Goal: Information Seeking & Learning: Find specific fact

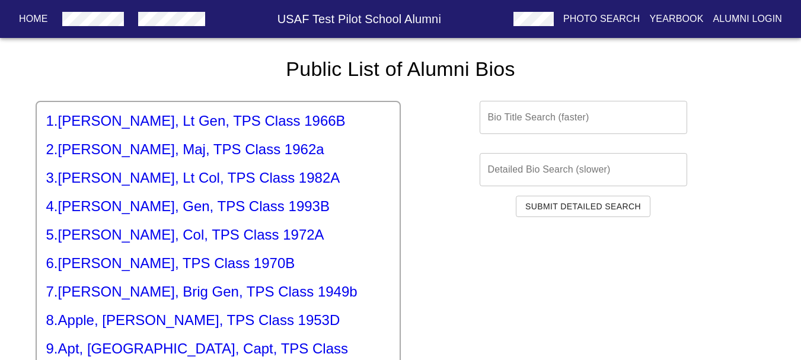
click at [546, 119] on input "text" at bounding box center [583, 117] width 207 height 33
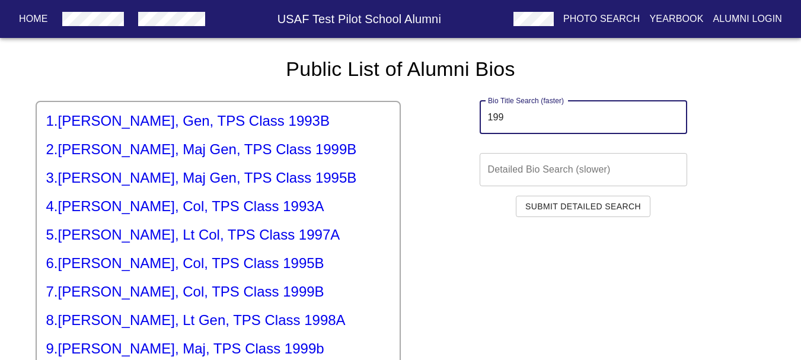
click at [522, 118] on input "199" at bounding box center [583, 117] width 207 height 33
type input "199"
click at [174, 123] on h5 "1 . [PERSON_NAME], Gen, TPS Class 1993B" at bounding box center [218, 120] width 344 height 19
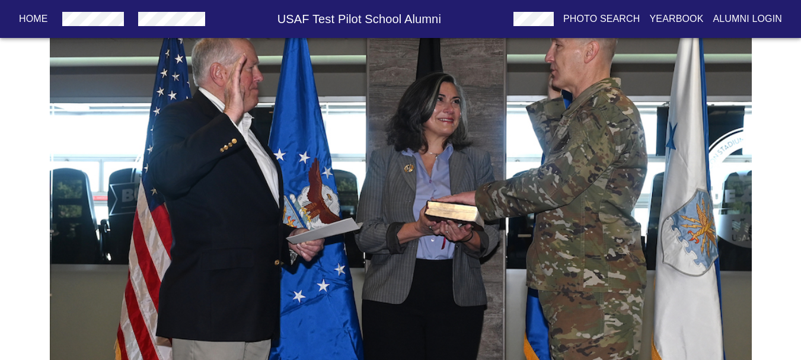
scroll to position [107, 0]
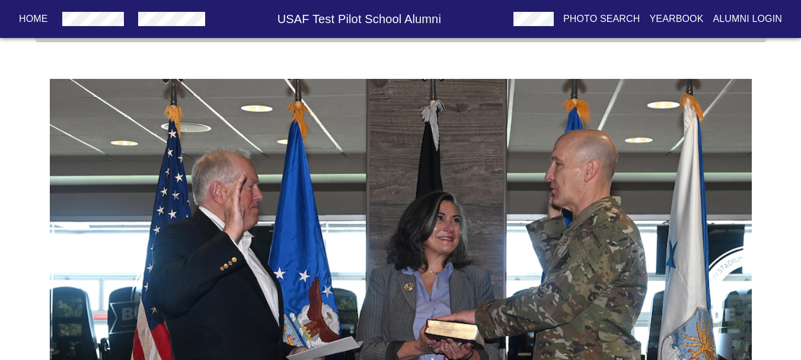
drag, startPoint x: 270, startPoint y: 140, endPoint x: 351, endPoint y: 129, distance: 82.0
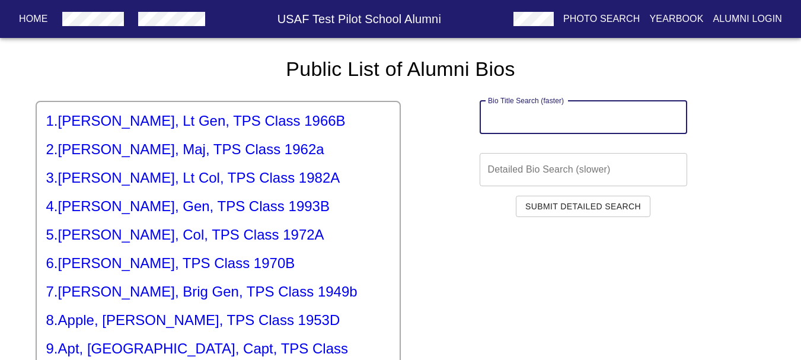
click at [555, 111] on input "text" at bounding box center [583, 117] width 207 height 33
paste input "199"
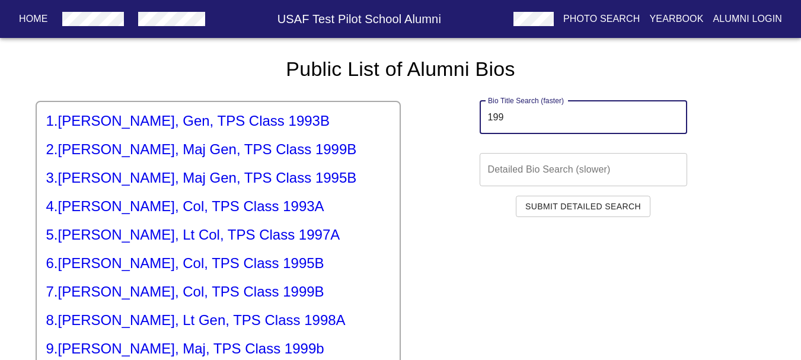
type input "199"
click at [244, 155] on h5 "2 . [PERSON_NAME], Maj Gen, TPS Class 1999B" at bounding box center [218, 149] width 344 height 19
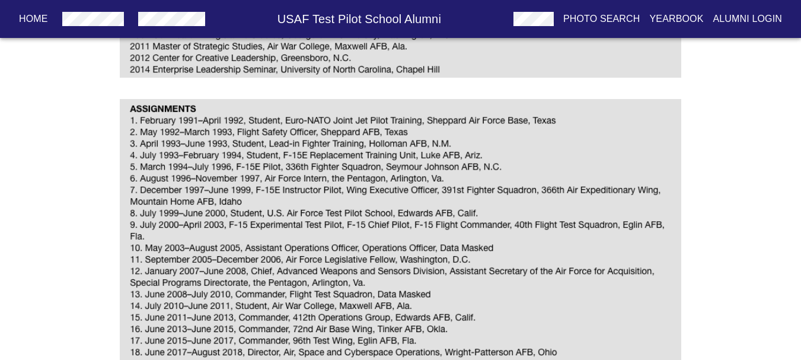
scroll to position [534, 0]
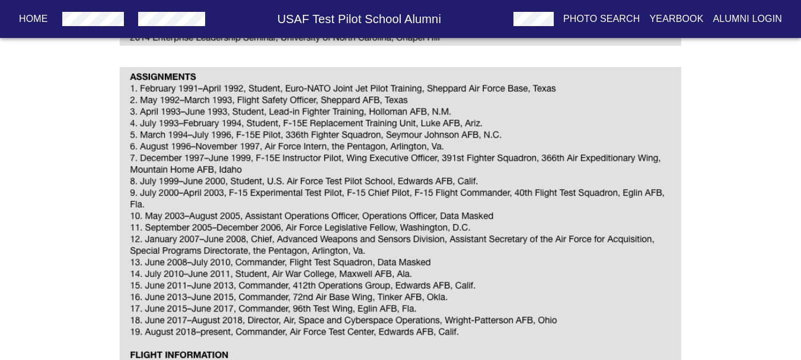
drag, startPoint x: 314, startPoint y: 131, endPoint x: 326, endPoint y: 129, distance: 12.7
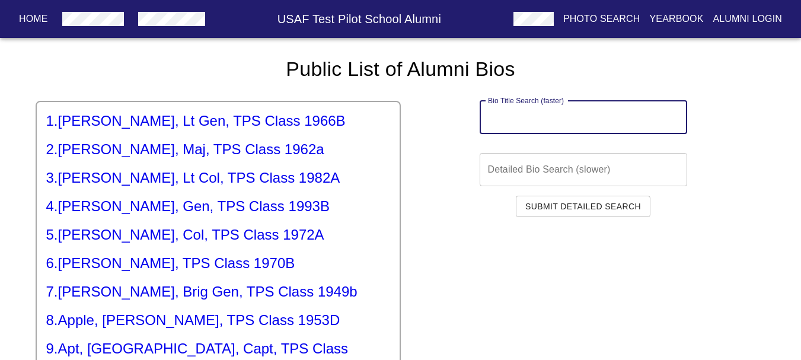
paste input "199"
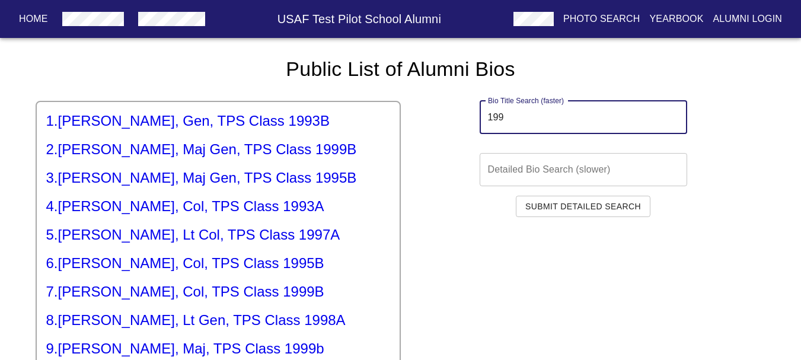
type input "199"
click at [149, 181] on h5 "3 . [PERSON_NAME], Maj Gen, TPS Class 1995B" at bounding box center [218, 177] width 344 height 19
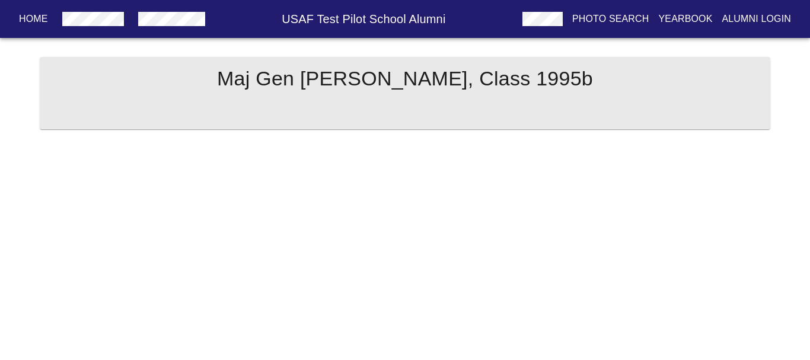
drag, startPoint x: 148, startPoint y: 180, endPoint x: 187, endPoint y: 180, distance: 39.1
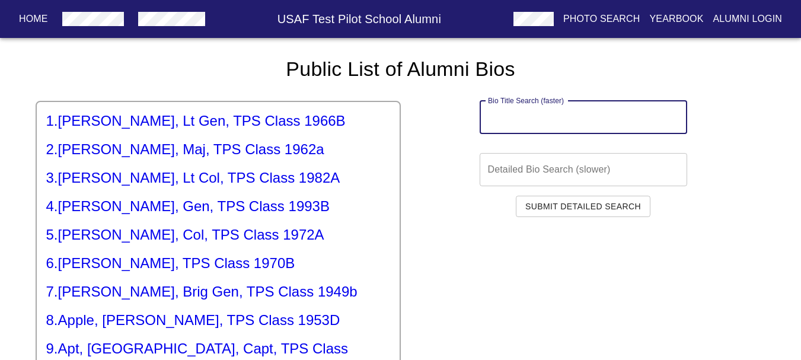
paste input "199"
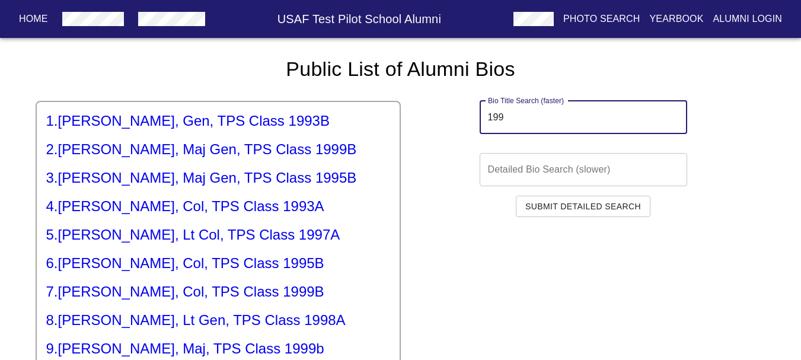
type input "199"
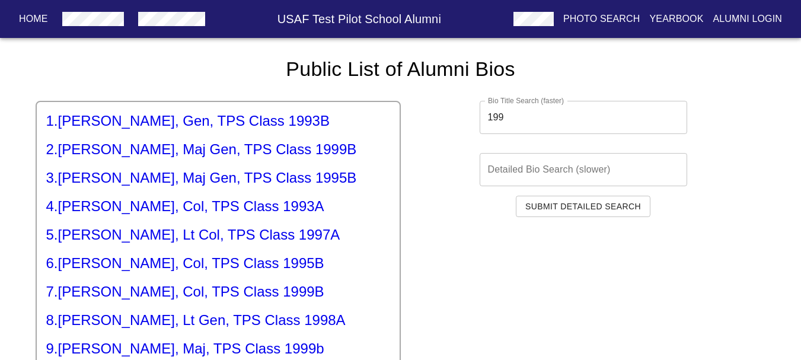
click at [133, 212] on h5 "4 . [PERSON_NAME], Col, TPS Class 1993A" at bounding box center [218, 206] width 344 height 19
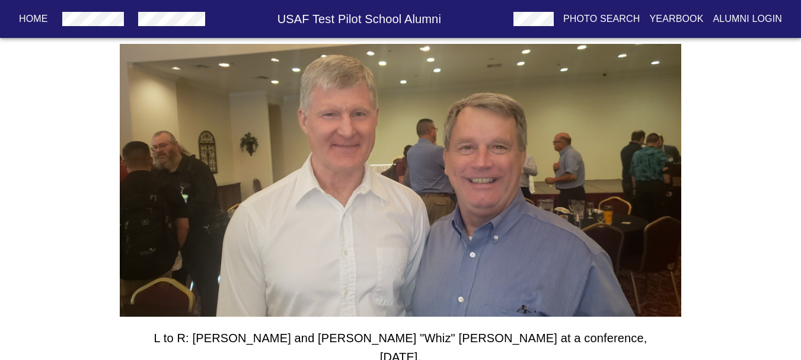
scroll to position [130, 0]
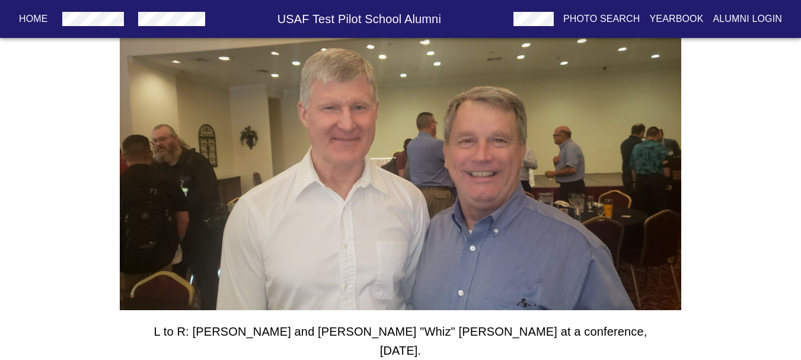
drag, startPoint x: 117, startPoint y: 188, endPoint x: 122, endPoint y: 181, distance: 8.4
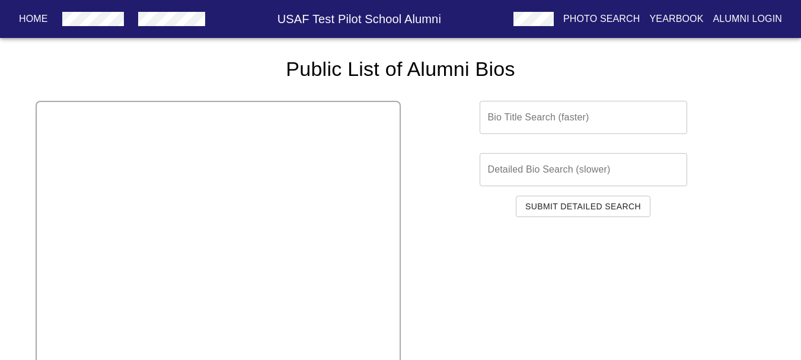
click at [523, 131] on input "text" at bounding box center [583, 117] width 207 height 33
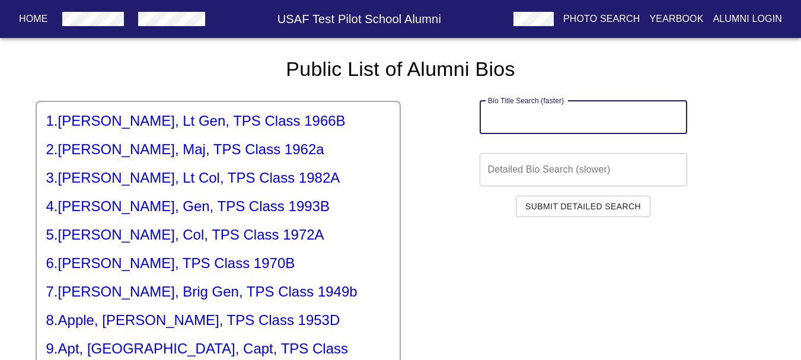
paste input "199"
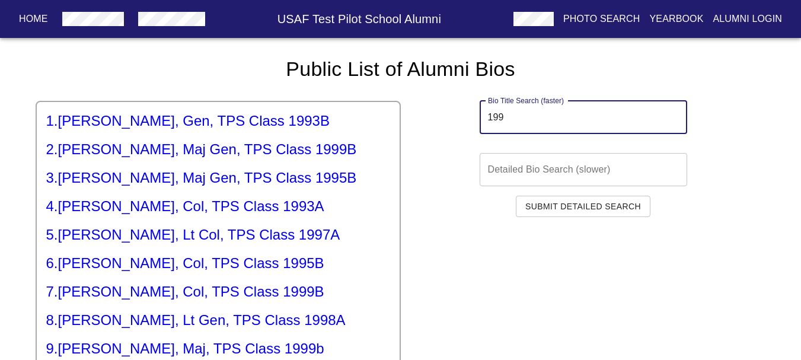
type input "199"
click at [173, 238] on h5 "5 . [PERSON_NAME], Lt Col, TPS Class 1997A" at bounding box center [218, 234] width 344 height 19
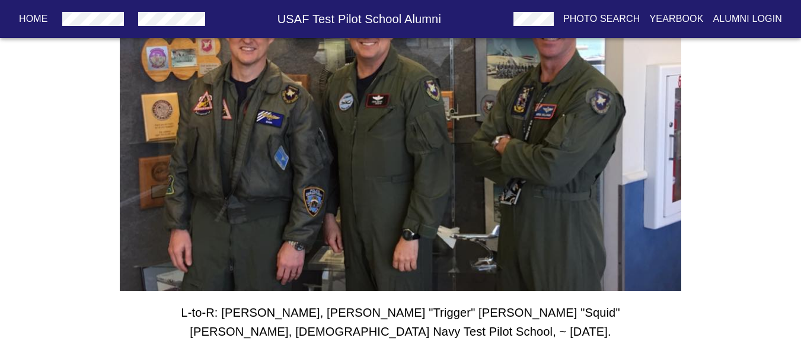
scroll to position [213, 0]
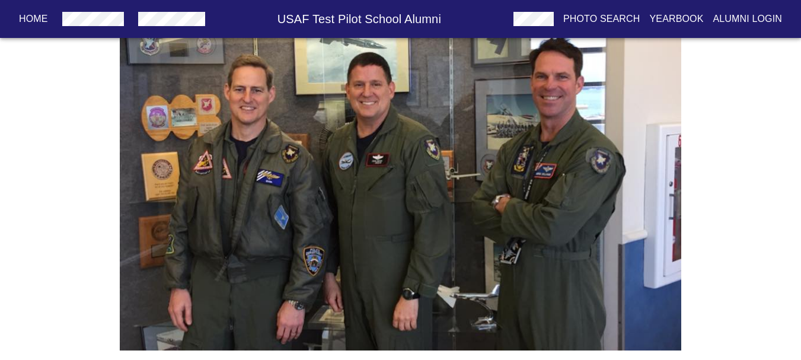
drag, startPoint x: 307, startPoint y: 119, endPoint x: 368, endPoint y: 100, distance: 63.4
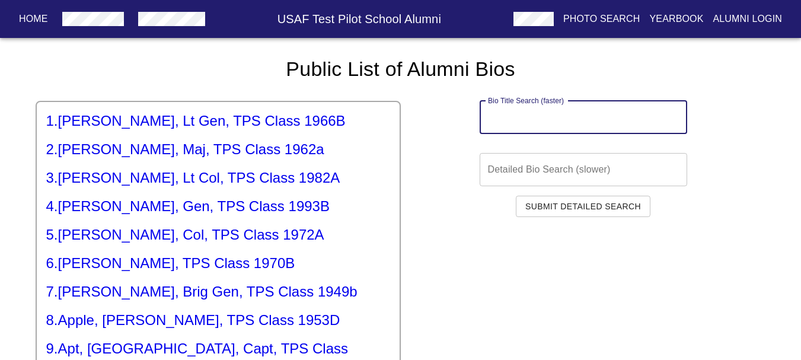
paste input "199"
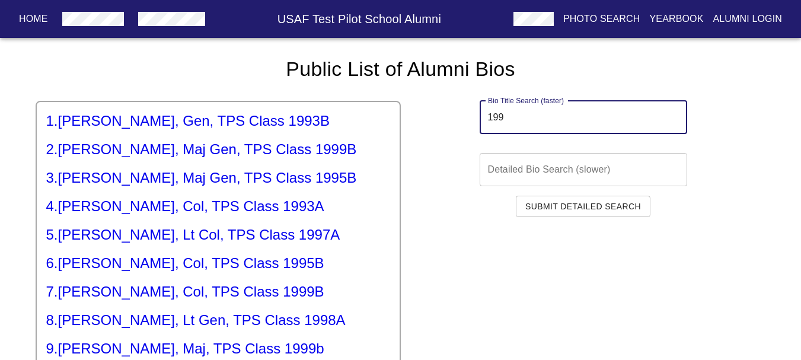
type input "199"
click at [155, 267] on h5 "6 . [PERSON_NAME], Col, TPS Class 1995B" at bounding box center [218, 263] width 344 height 19
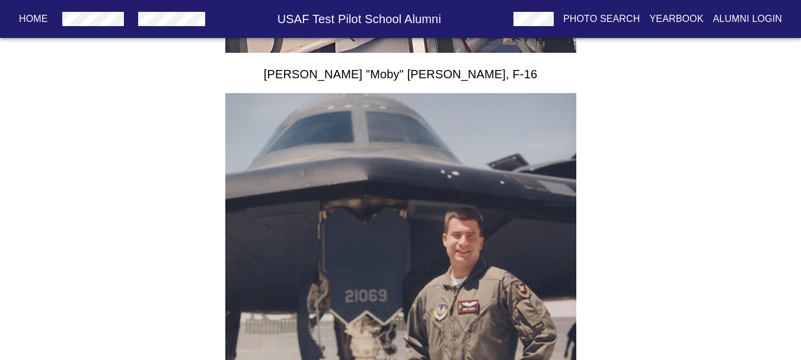
scroll to position [593, 0]
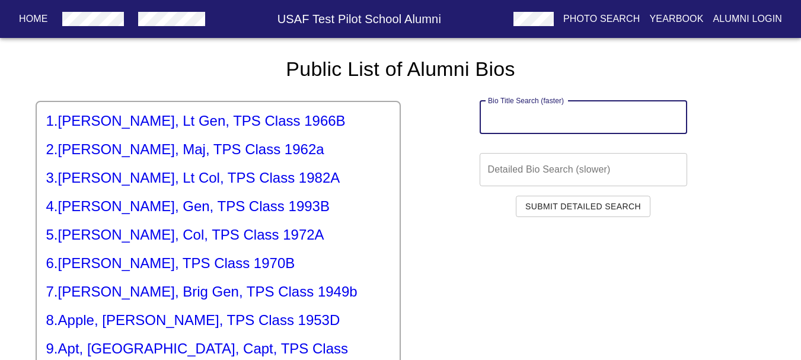
paste input "199"
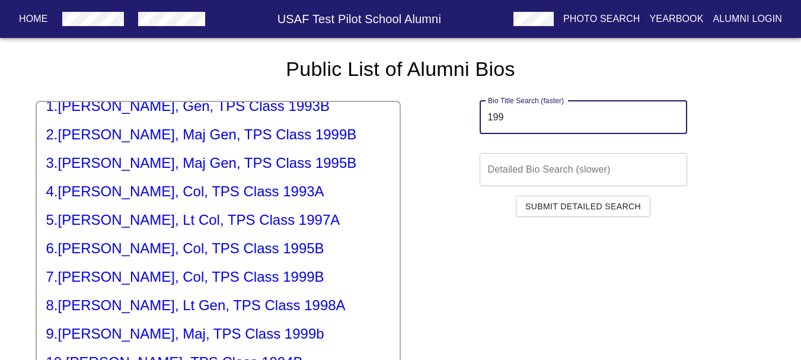
scroll to position [59, 0]
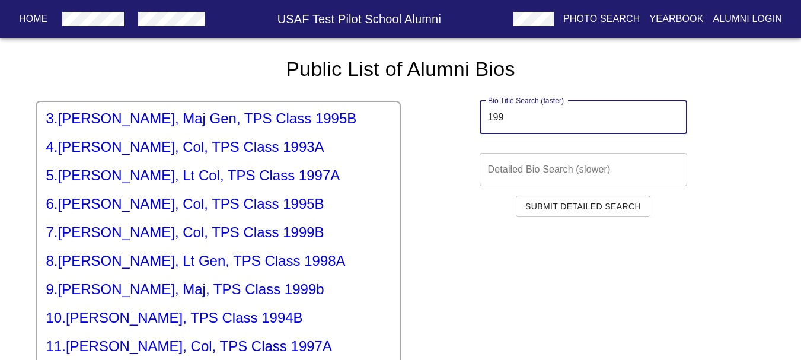
type input "199"
click at [93, 237] on h5 "7 . [PERSON_NAME], Col, TPS Class 1999B" at bounding box center [218, 232] width 344 height 19
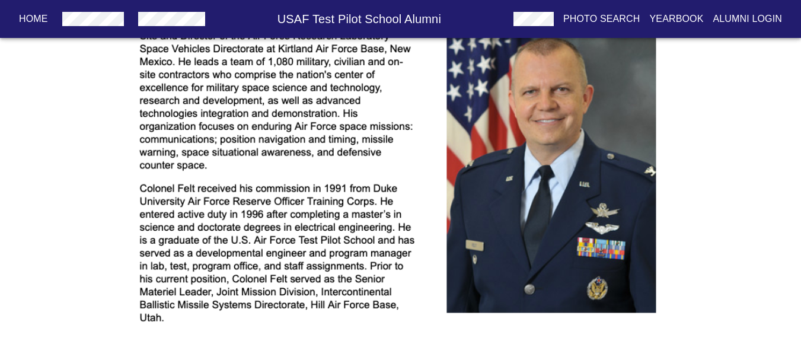
scroll to position [237, 0]
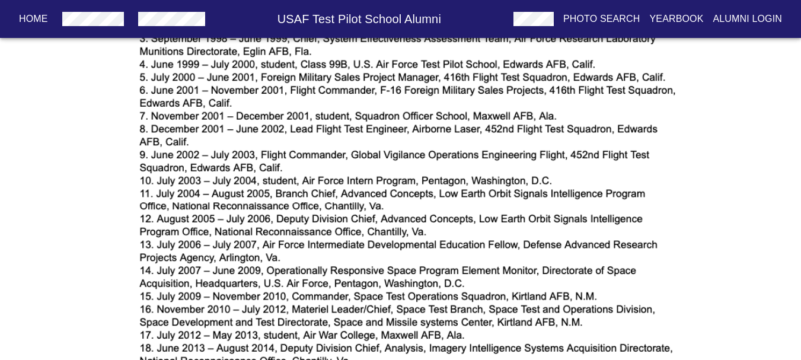
drag, startPoint x: 114, startPoint y: 244, endPoint x: 111, endPoint y: 260, distance: 16.3
drag, startPoint x: 114, startPoint y: 259, endPoint x: 122, endPoint y: 258, distance: 7.1
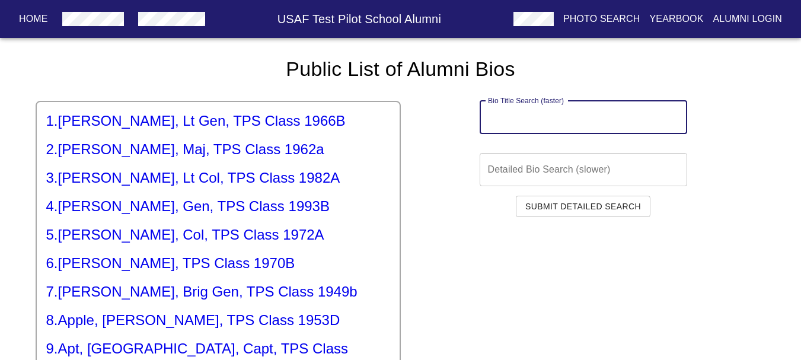
paste input "199"
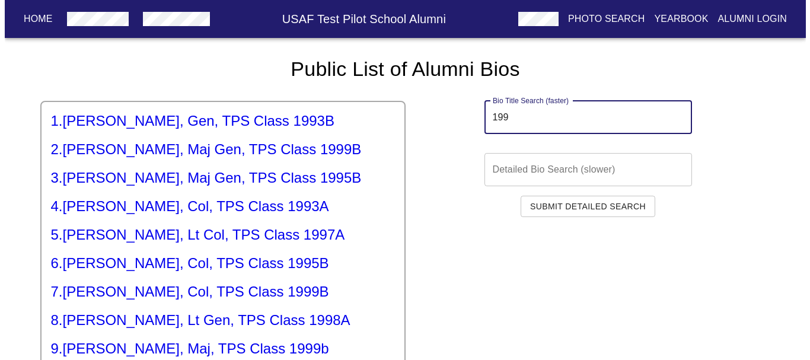
scroll to position [59, 0]
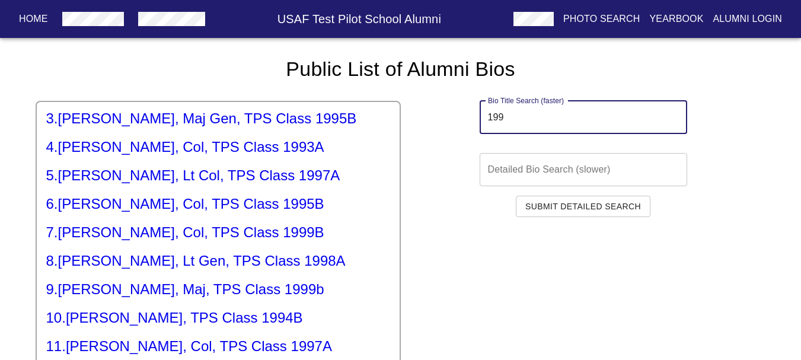
type input "199"
click at [118, 258] on h5 "8 . [PERSON_NAME], Lt Gen, TPS Class 1998A" at bounding box center [218, 260] width 344 height 19
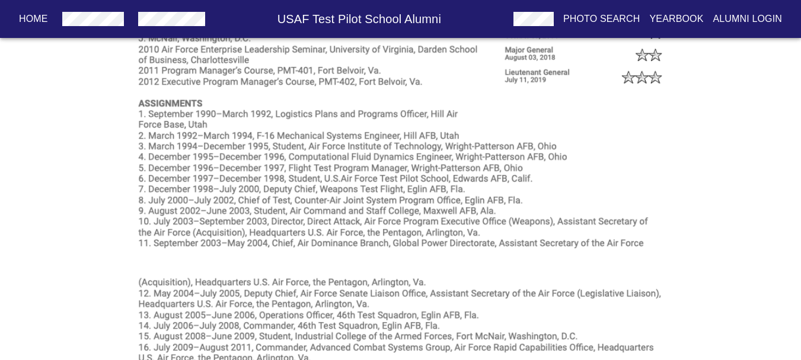
scroll to position [652, 0]
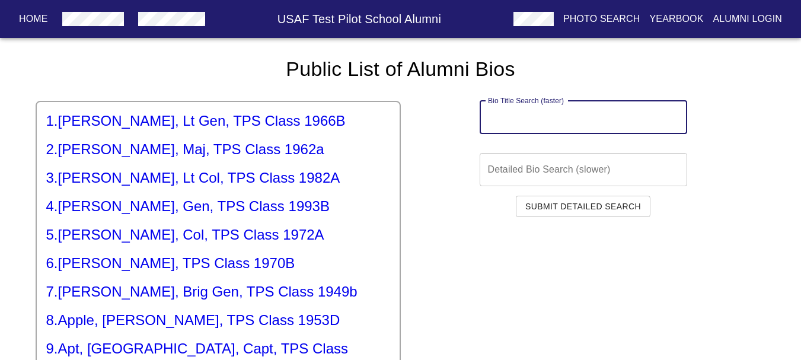
paste input "199"
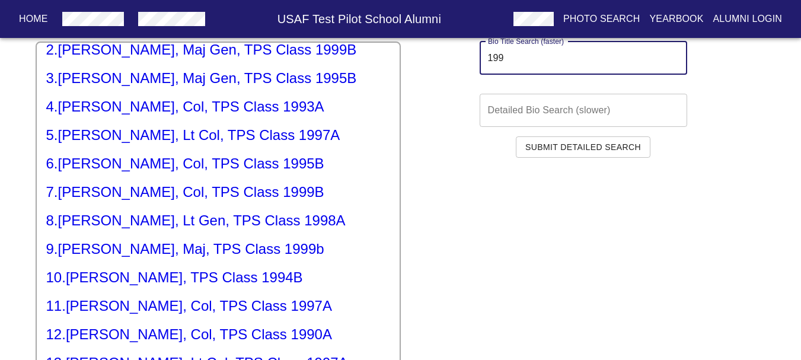
scroll to position [59, 0]
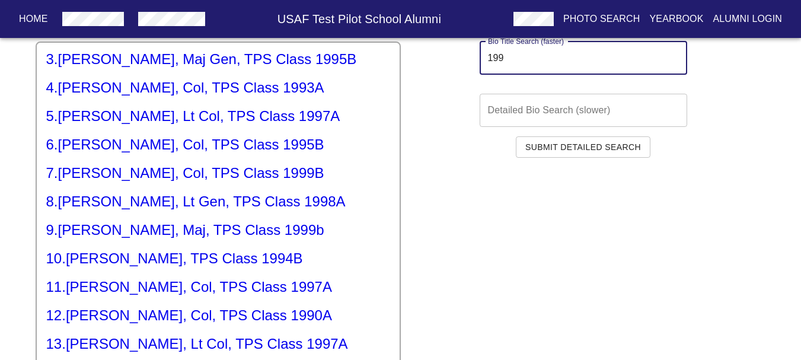
type input "199"
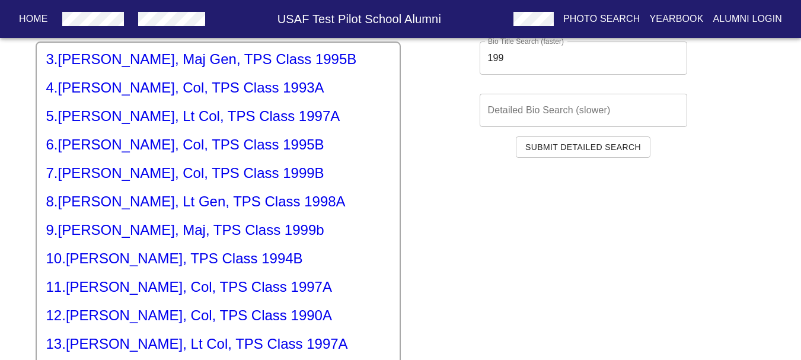
click at [135, 262] on h5 "10 . [PERSON_NAME], TPS Class 1994B" at bounding box center [218, 258] width 344 height 19
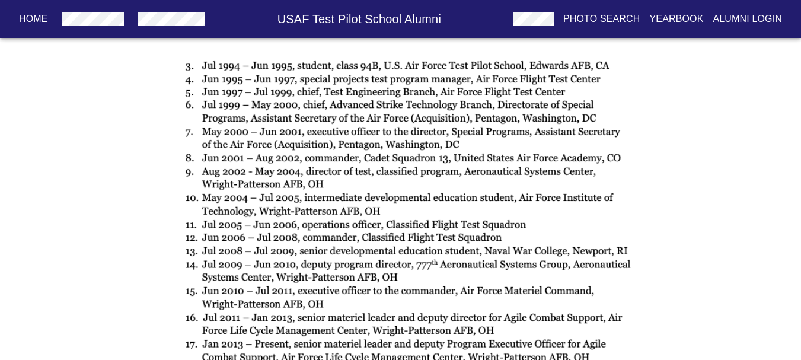
scroll to position [1067, 0]
